Goal: Information Seeking & Learning: Find specific page/section

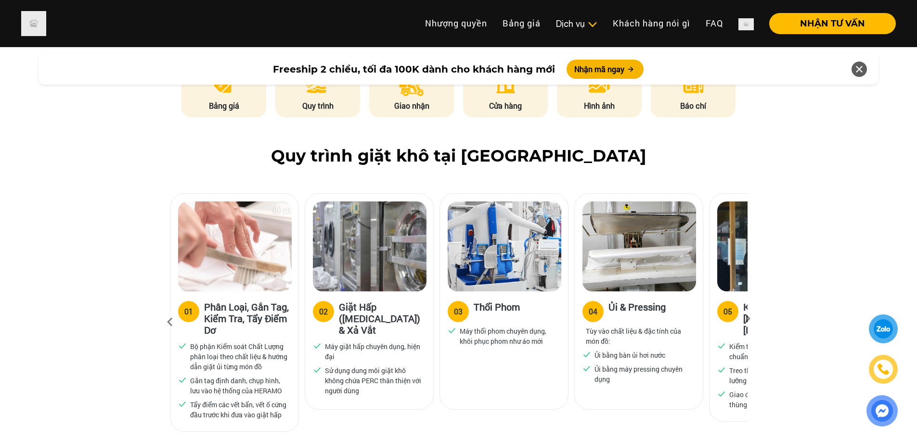
scroll to position [521, 0]
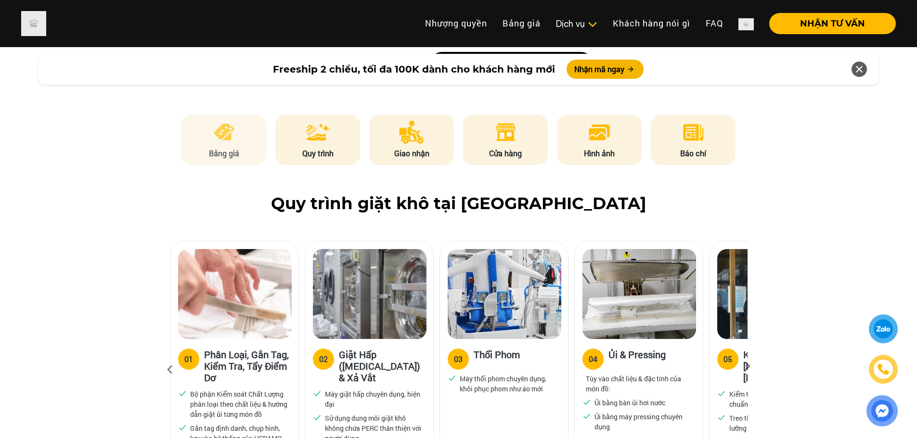
click at [238, 123] on li "Bảng giá" at bounding box center [223, 140] width 85 height 50
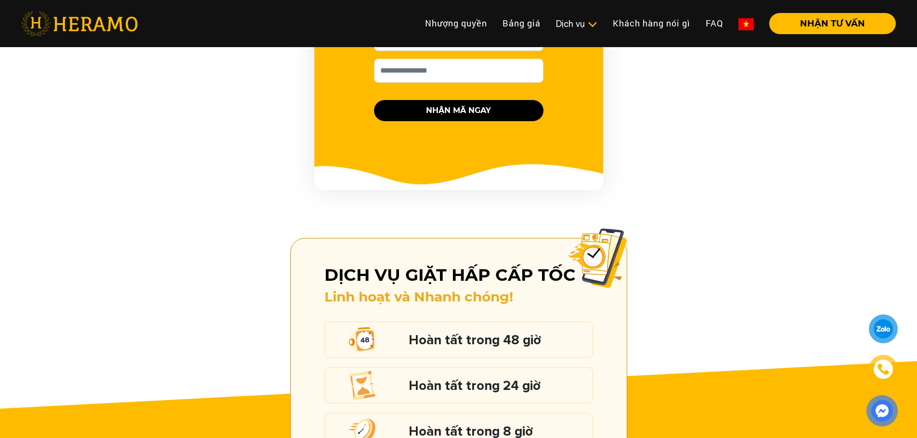
scroll to position [957, 0]
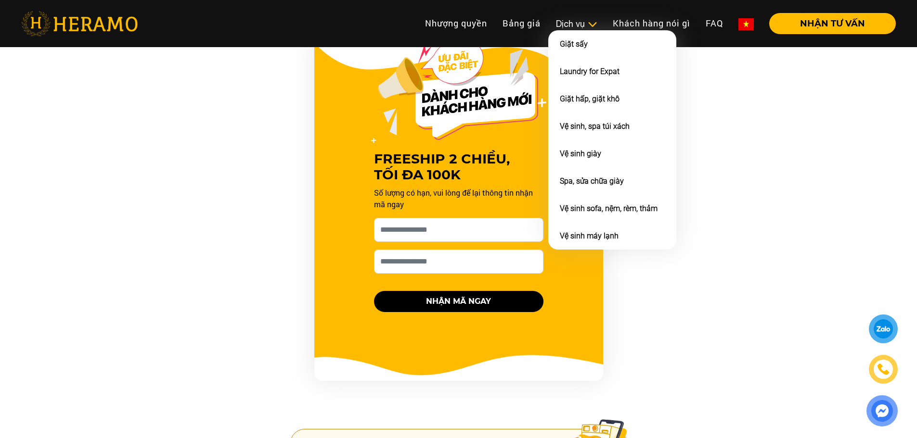
click at [577, 24] on div "Dịch vụ" at bounding box center [576, 23] width 41 height 13
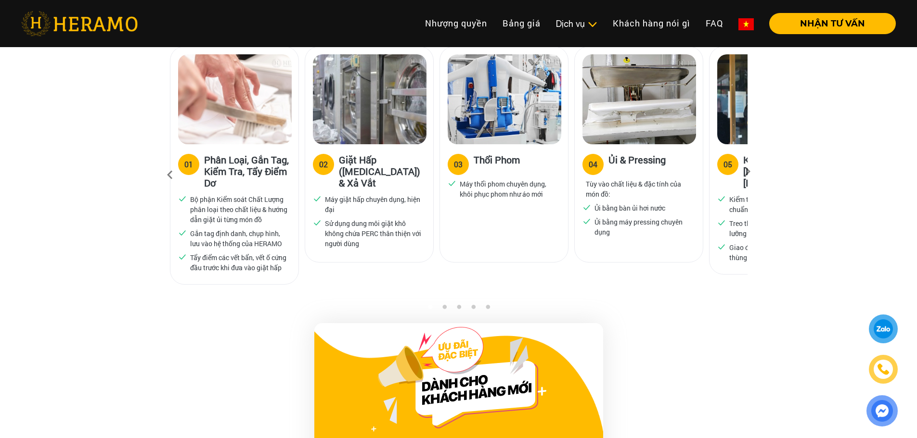
scroll to position [427, 0]
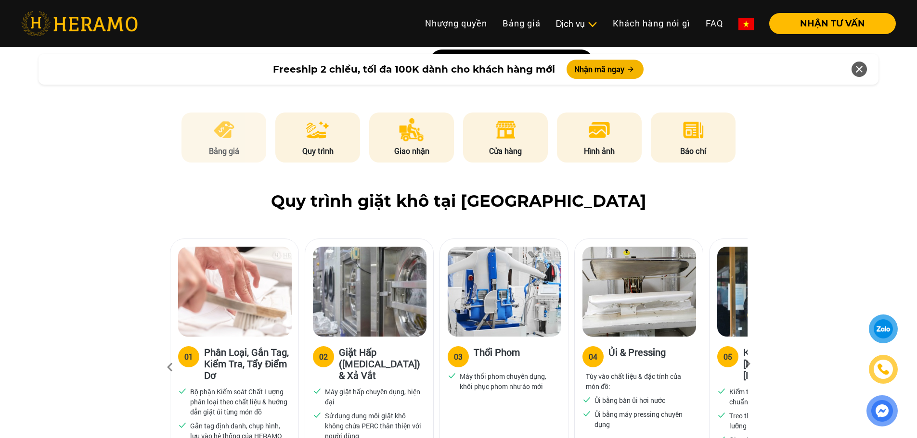
click at [247, 145] on p "Bảng giá" at bounding box center [223, 151] width 85 height 12
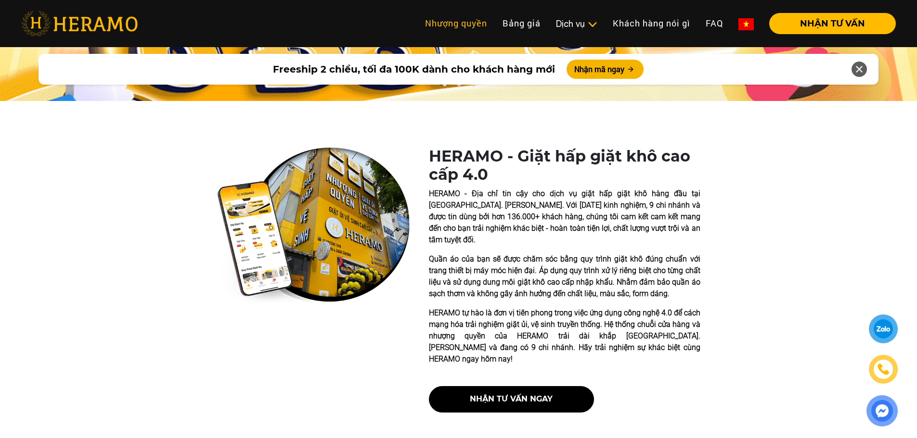
scroll to position [0, 0]
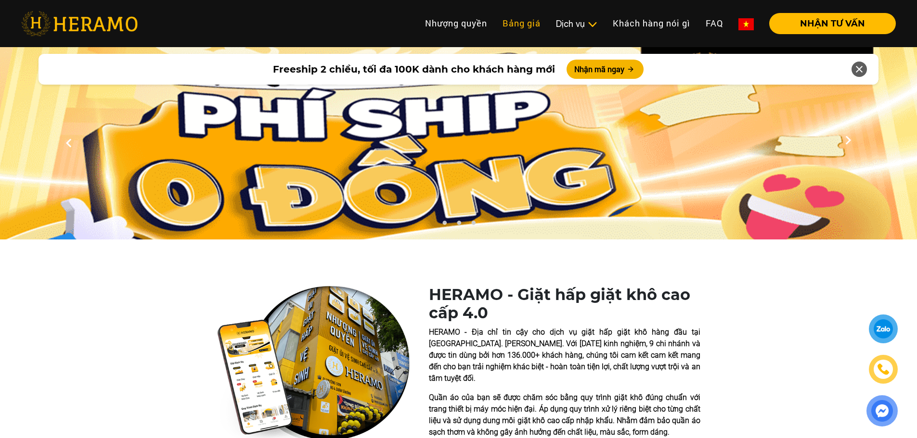
click at [503, 21] on link "Bảng giá" at bounding box center [521, 23] width 53 height 21
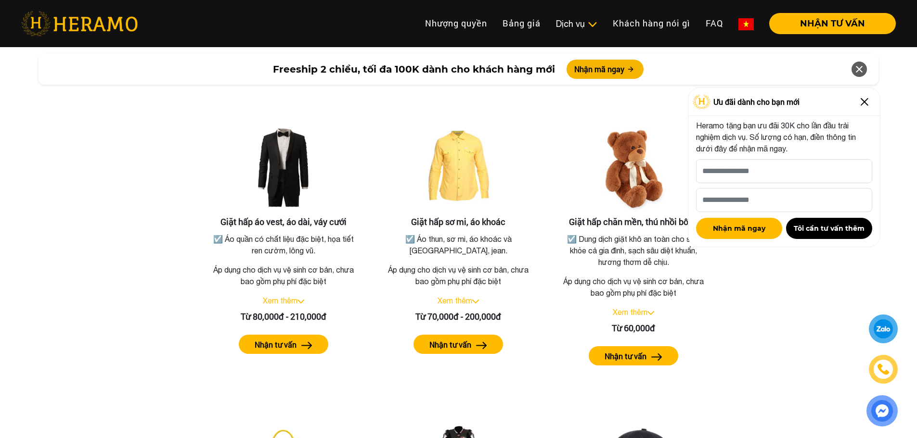
drag, startPoint x: 799, startPoint y: 328, endPoint x: 887, endPoint y: 123, distance: 223.5
click at [799, 329] on div "Bảng giá dịch vụ giặt hấp Giặt hấp áo vest, áo dài, váy cưới ☑️ Áo quần có chất…" at bounding box center [458, 371] width 901 height 621
click at [863, 101] on img at bounding box center [864, 101] width 15 height 15
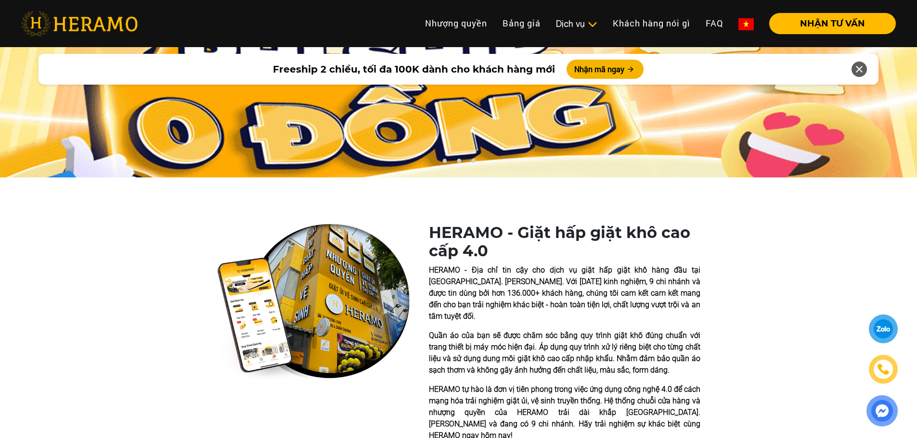
scroll to position [144, 0]
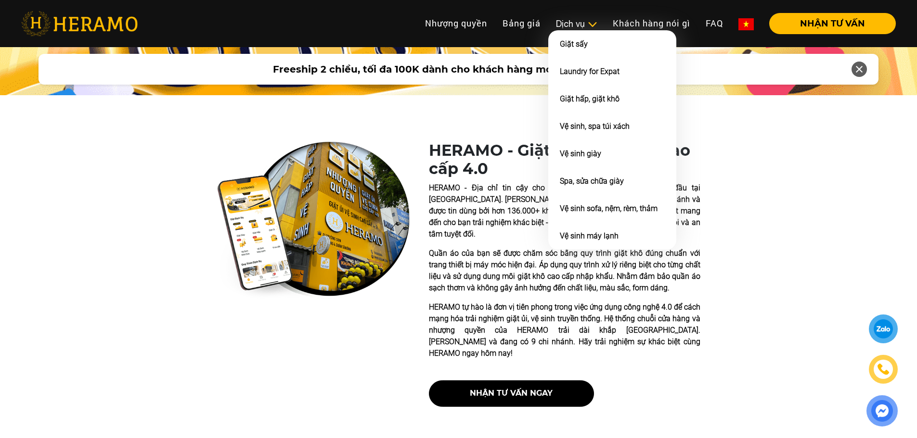
click at [583, 29] on div "Dịch vụ" at bounding box center [576, 23] width 41 height 13
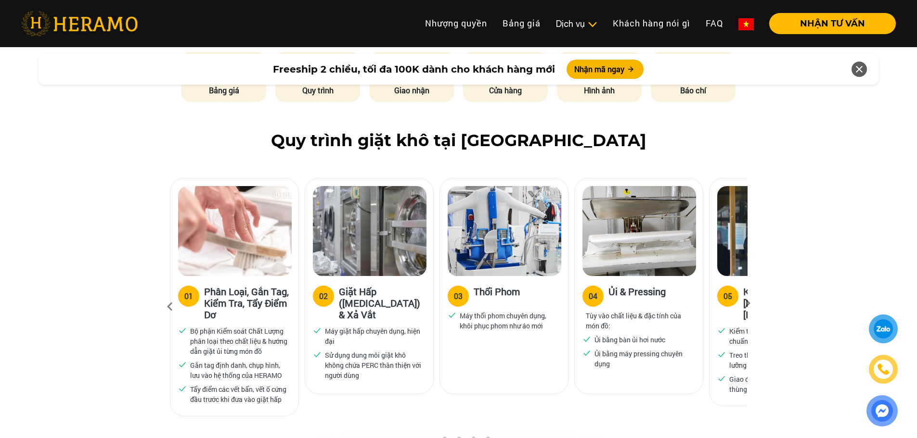
scroll to position [371, 0]
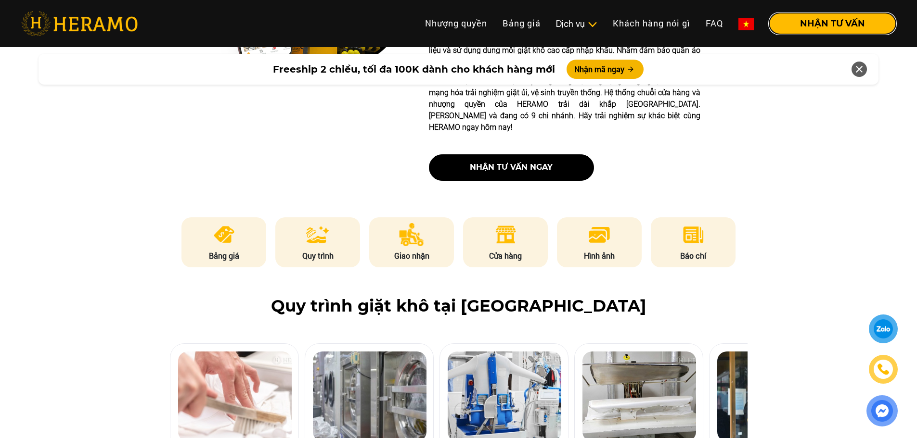
click at [806, 16] on button "NHẬN TƯ VẤN" at bounding box center [832, 23] width 127 height 21
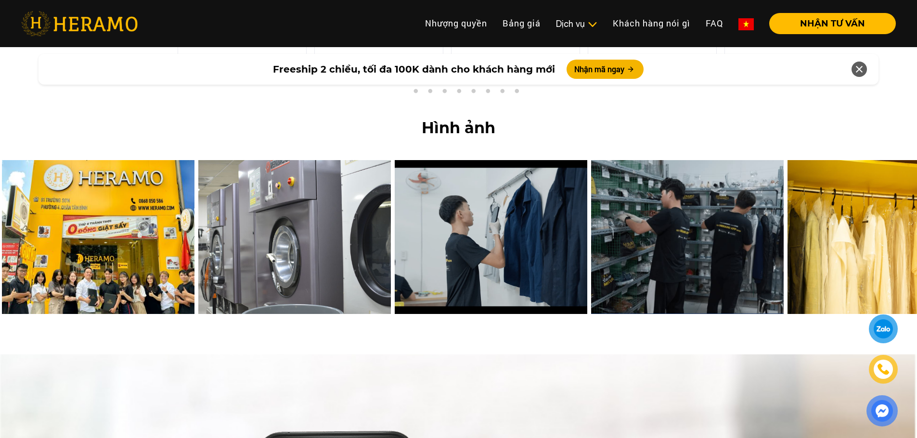
scroll to position [3946, 0]
